Goal: Transaction & Acquisition: Subscribe to service/newsletter

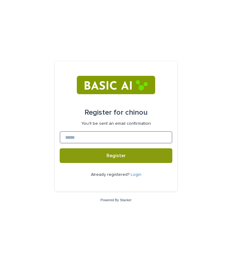
click at [88, 137] on input at bounding box center [116, 137] width 112 height 12
type input "**********"
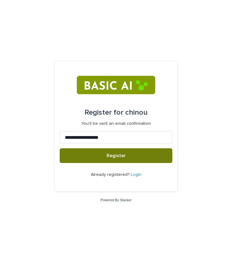
drag, startPoint x: 84, startPoint y: 163, endPoint x: 80, endPoint y: 157, distance: 7.8
click at [80, 157] on form "**********" at bounding box center [116, 126] width 112 height 120
click at [80, 157] on button "Register" at bounding box center [116, 155] width 112 height 15
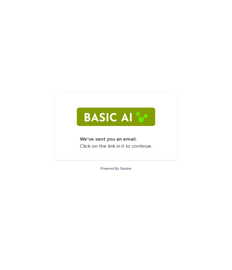
click at [129, 149] on p "We've sent you an email. Click on the link in it to continue." at bounding box center [116, 143] width 72 height 14
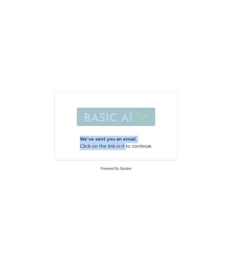
drag, startPoint x: 126, startPoint y: 148, endPoint x: 117, endPoint y: 119, distance: 30.6
click at [117, 119] on form "We've sent you an email. Click on the link in it to continue." at bounding box center [116, 126] width 112 height 57
click at [117, 119] on img at bounding box center [116, 117] width 78 height 18
click at [104, 119] on img at bounding box center [116, 117] width 78 height 18
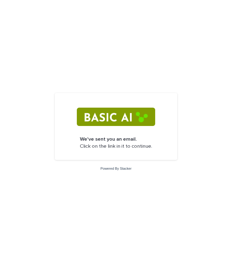
click at [109, 164] on div "We've sent you an email. Click on the link in it to continue. Powered By Stacker" at bounding box center [116, 135] width 232 height 270
click at [109, 168] on link "Powered By Stacker" at bounding box center [115, 168] width 31 height 4
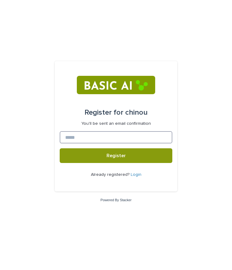
click at [69, 135] on input at bounding box center [116, 137] width 112 height 12
type input "**********"
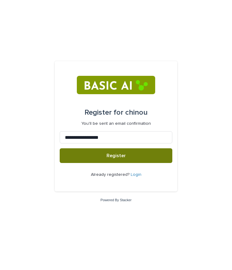
click at [82, 154] on button "Register" at bounding box center [116, 155] width 112 height 15
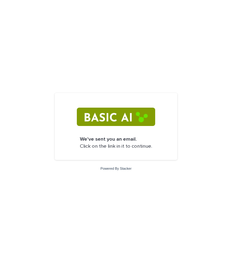
click at [110, 166] on div "Powered By Stacker" at bounding box center [116, 168] width 232 height 5
drag, startPoint x: 114, startPoint y: 175, endPoint x: 112, endPoint y: 171, distance: 4.2
click at [112, 171] on div "We've sent you an email. Click on the link in it to continue. Powered By Stacker" at bounding box center [116, 135] width 232 height 270
click at [110, 168] on link "Powered By Stacker" at bounding box center [115, 168] width 31 height 4
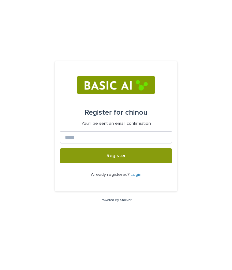
drag, startPoint x: 100, startPoint y: 128, endPoint x: 99, endPoint y: 131, distance: 3.2
click at [99, 131] on form "Register for chinou You'll be sent an email confirmation Register Already regis…" at bounding box center [116, 126] width 112 height 120
click at [99, 131] on input at bounding box center [116, 137] width 112 height 12
type input "**********"
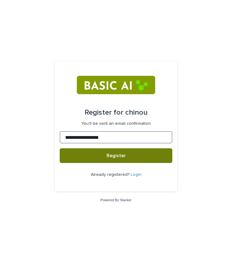
click at [60, 148] on button "Register" at bounding box center [116, 155] width 112 height 15
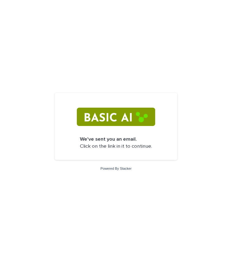
click at [50, 46] on div "We've sent you an email. Click on the link in it to continue. Powered By Stacker" at bounding box center [116, 135] width 232 height 270
